Goal: Browse casually

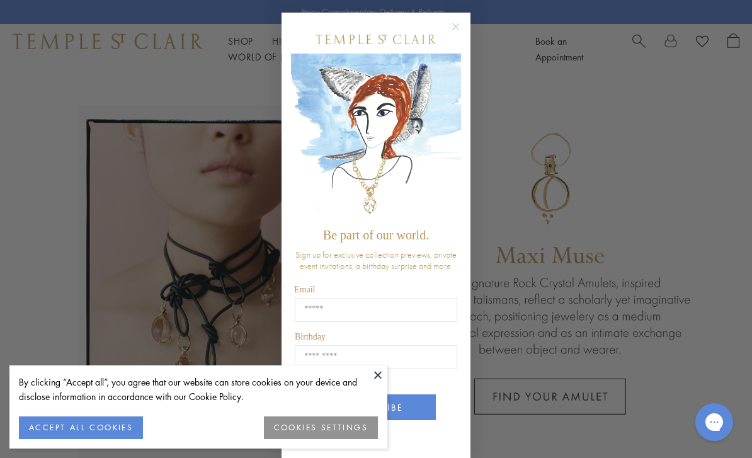
click at [219, 248] on div "Close dialog Be part of our world. Sign up for exclusive collection previews, p…" at bounding box center [376, 229] width 752 height 458
click at [412, 14] on form "Be part of our world. Sign up for exclusive collection previews, private event …" at bounding box center [375, 237] width 189 height 448
click at [456, 27] on icon "Close dialog" at bounding box center [456, 27] width 6 height 6
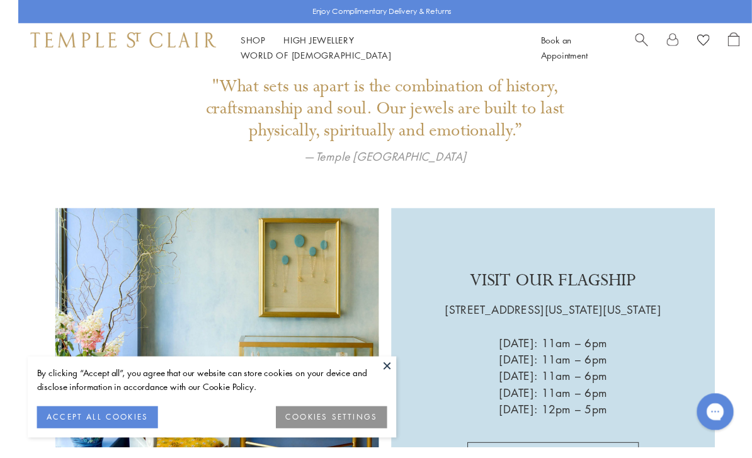
scroll to position [1740, 0]
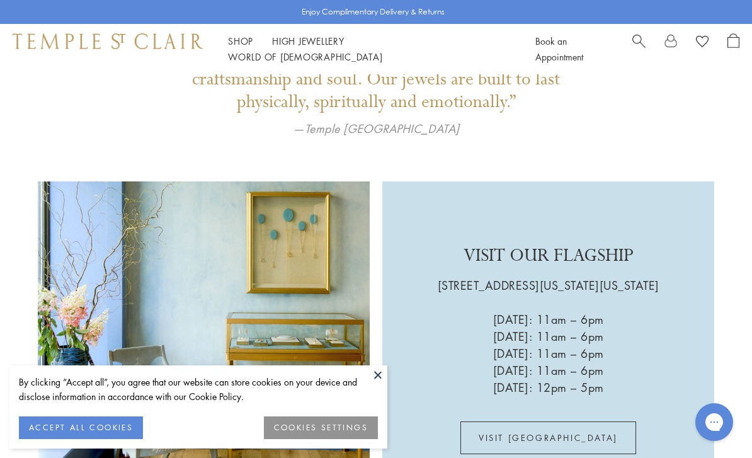
click at [294, 47] on link "High Jewellery High Jewellery" at bounding box center [308, 41] width 72 height 13
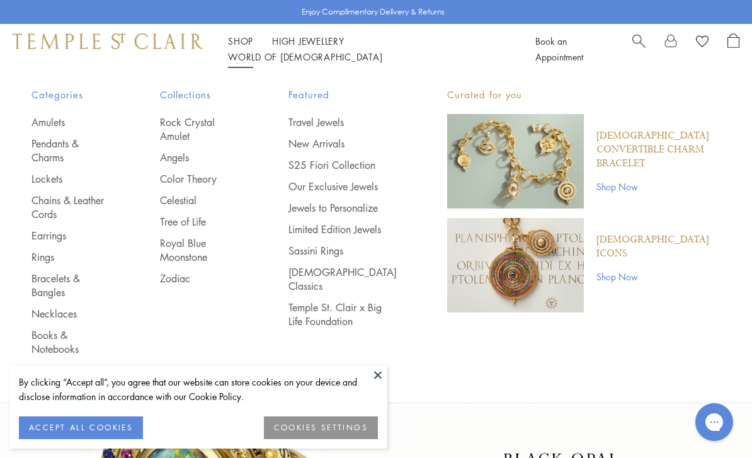
click at [51, 363] on link "View All" at bounding box center [70, 370] width 78 height 14
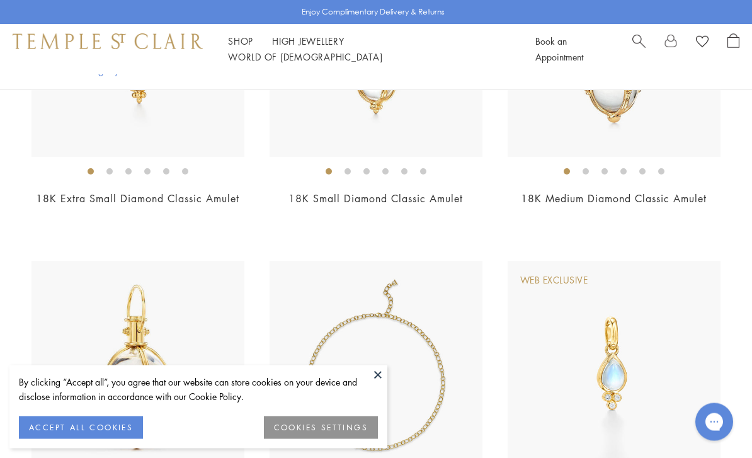
scroll to position [3185, 0]
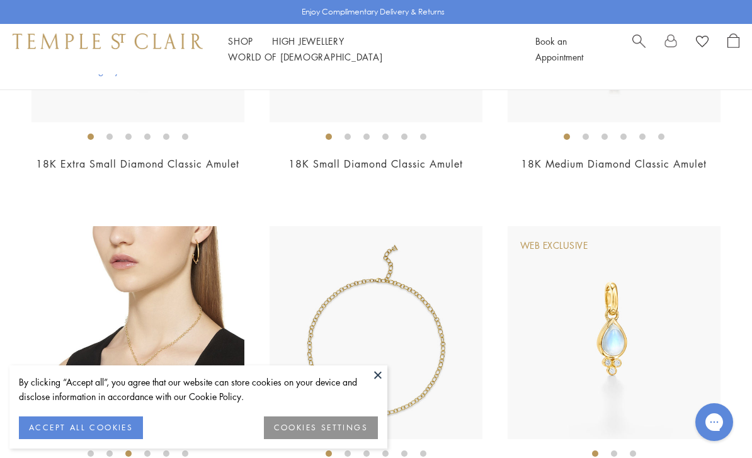
click at [66, 266] on img at bounding box center [146, 332] width 213 height 213
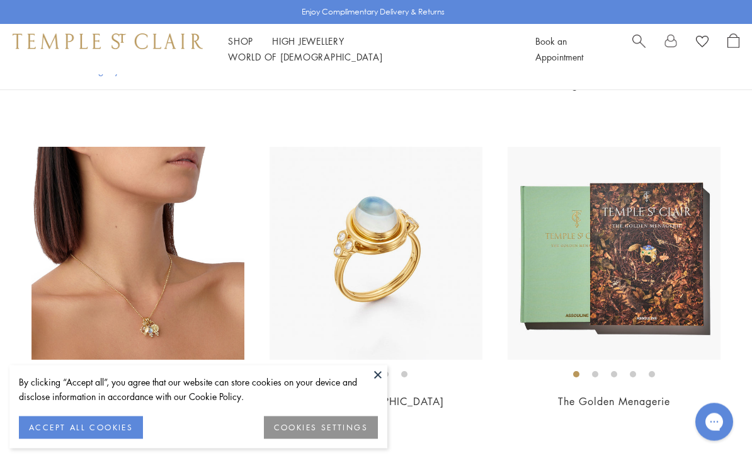
scroll to position [6128, 0]
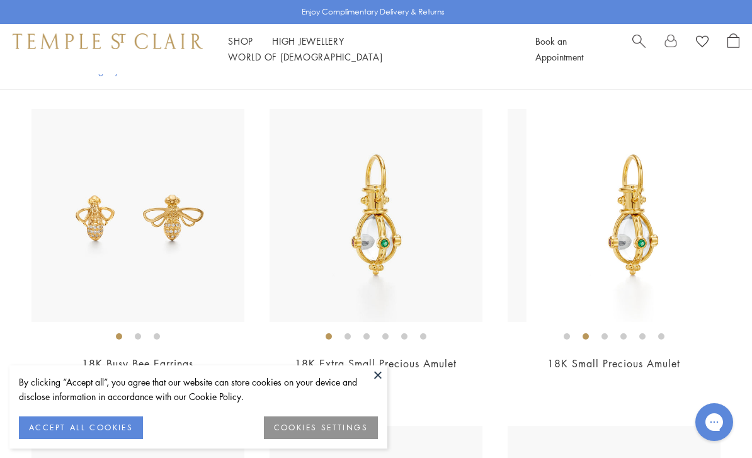
click at [526, 293] on img at bounding box center [632, 215] width 213 height 213
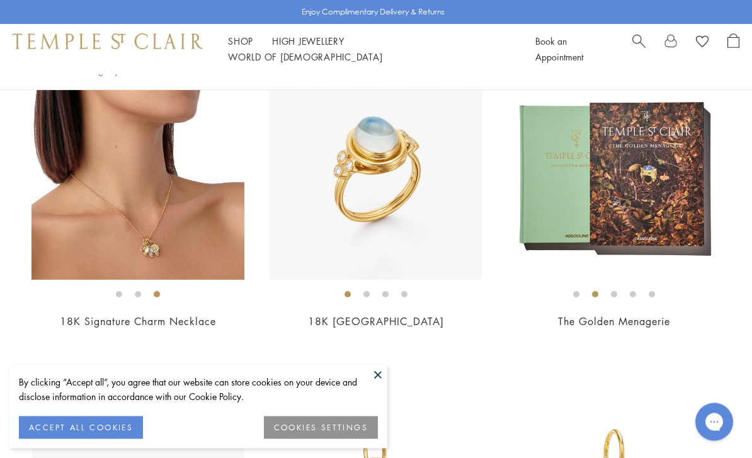
scroll to position [6204, 0]
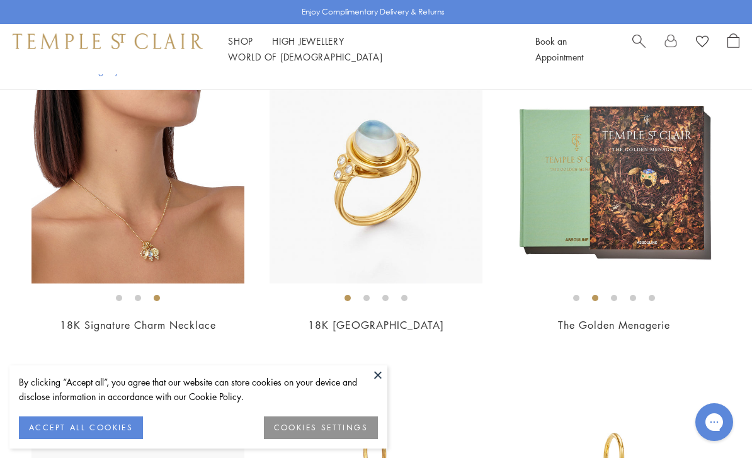
click at [590, 328] on link "The Golden Menagerie" at bounding box center [614, 325] width 112 height 14
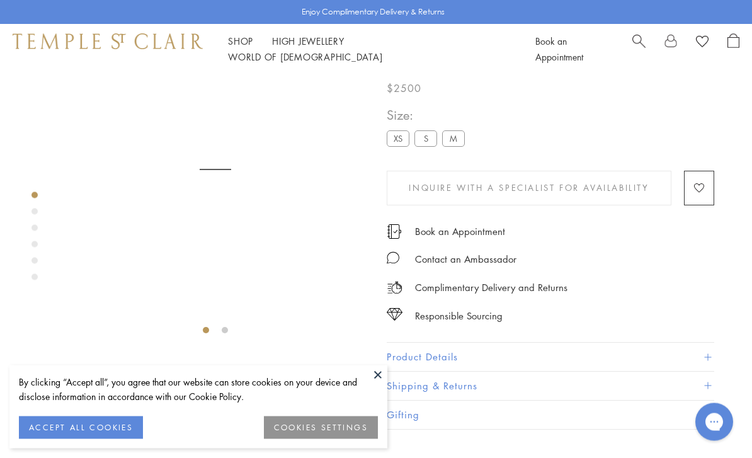
scroll to position [74, 0]
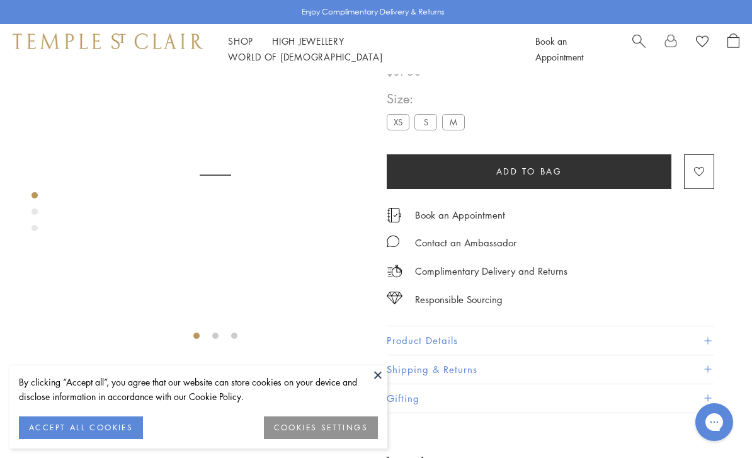
scroll to position [74, 0]
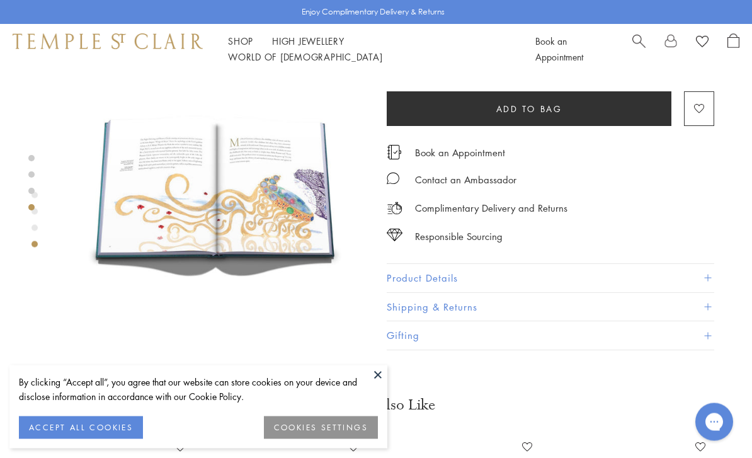
scroll to position [1000, 0]
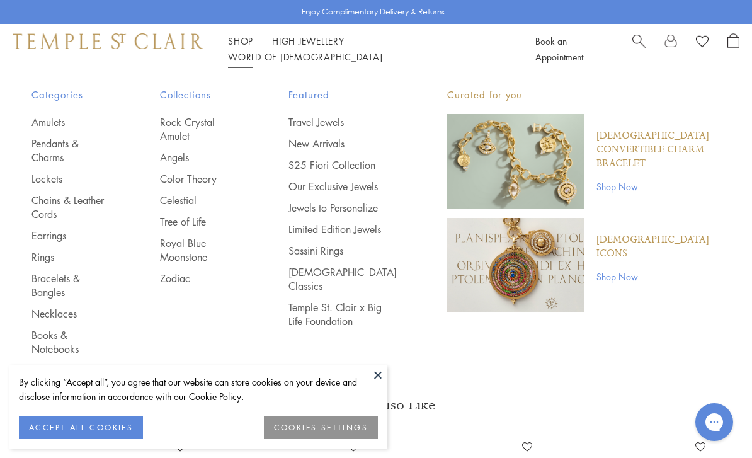
click at [46, 328] on link "Books & Notebooks" at bounding box center [70, 342] width 78 height 28
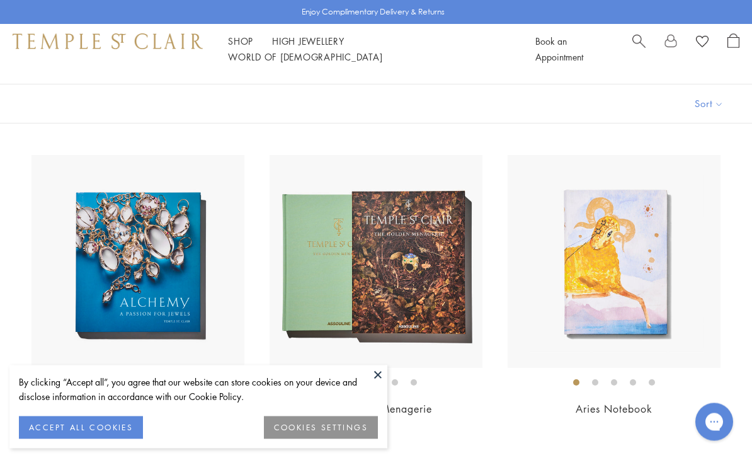
scroll to position [74, 0]
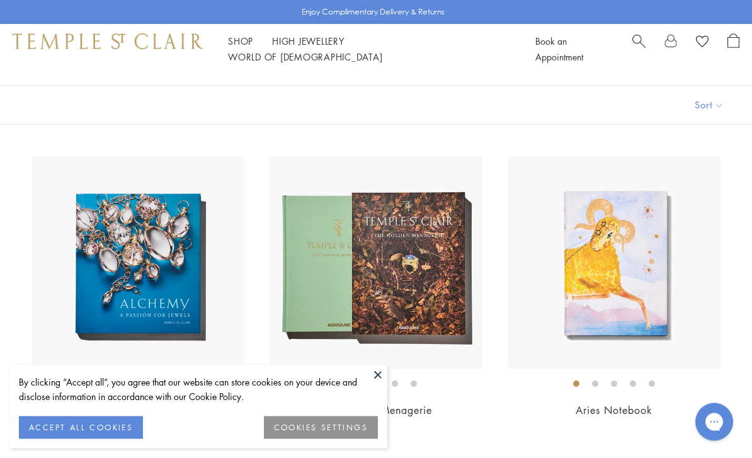
click at [303, 242] on img at bounding box center [375, 263] width 213 height 213
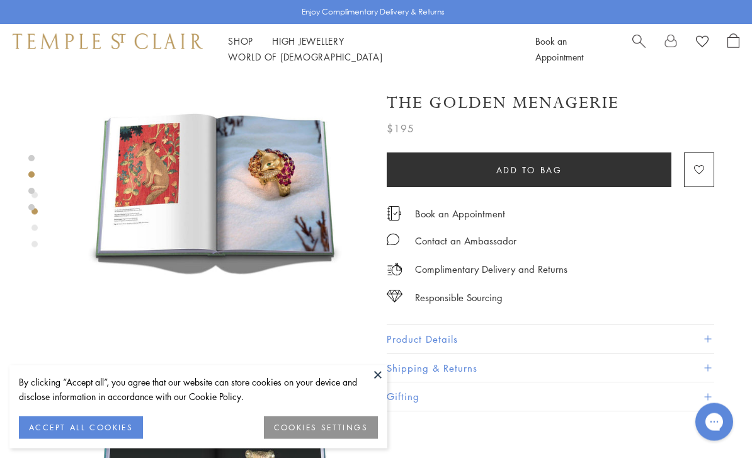
scroll to position [346, 0]
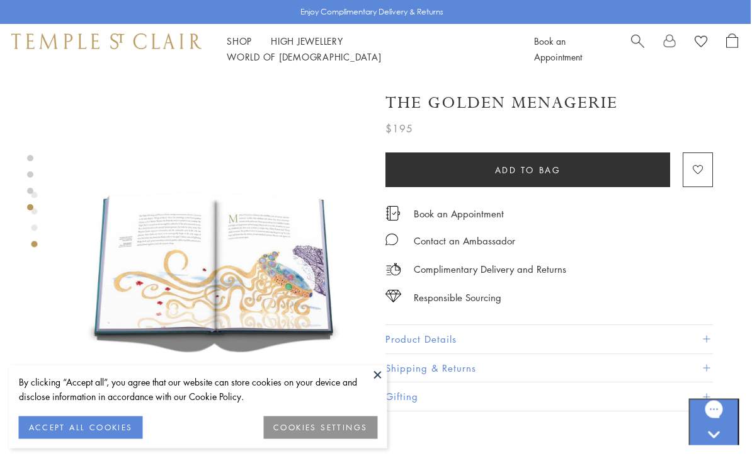
scroll to position [923, 3]
